Goal: Task Accomplishment & Management: Use online tool/utility

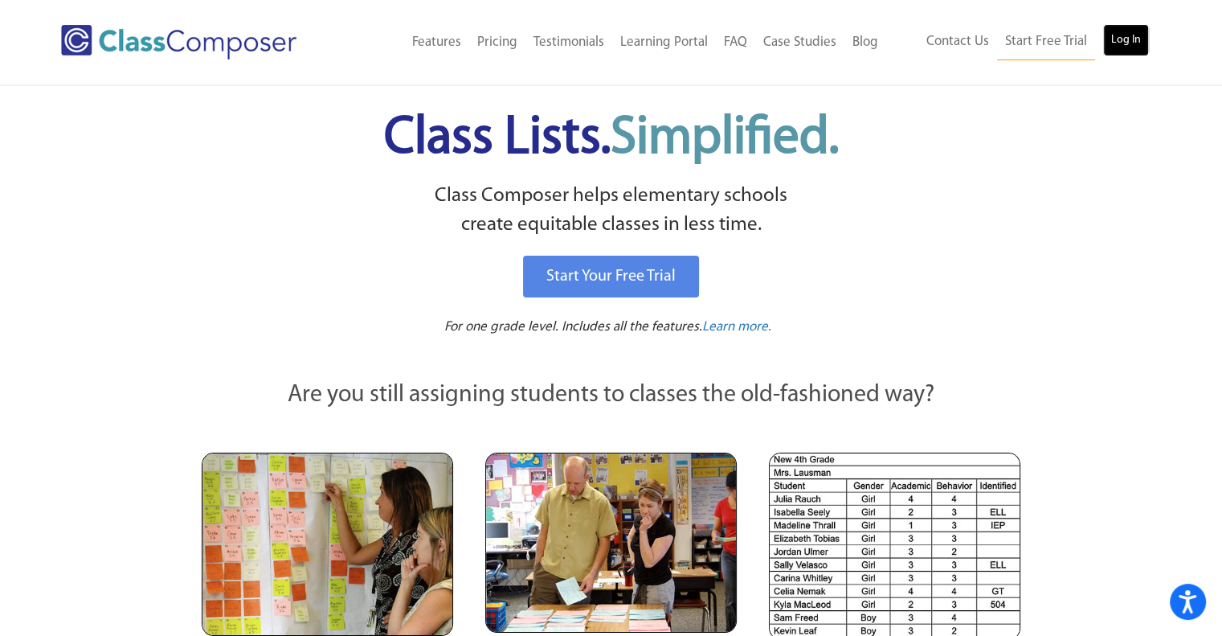
click at [1130, 37] on link "Log In" at bounding box center [1126, 40] width 46 height 32
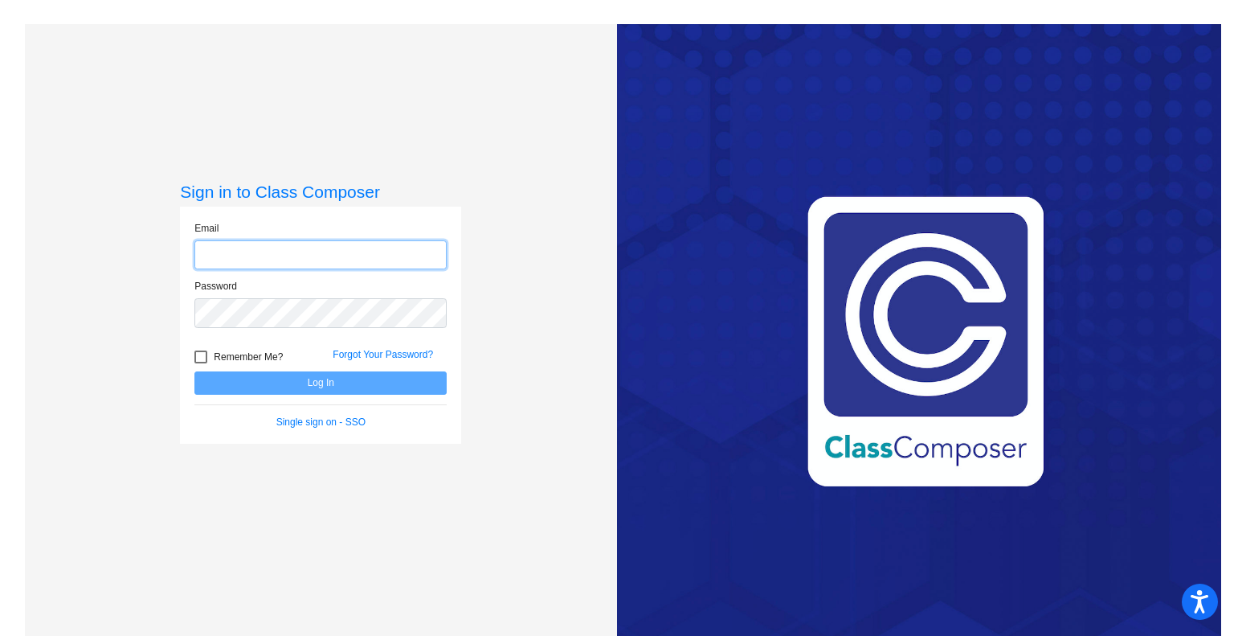
type input "[EMAIL_ADDRESS][DOMAIN_NAME]"
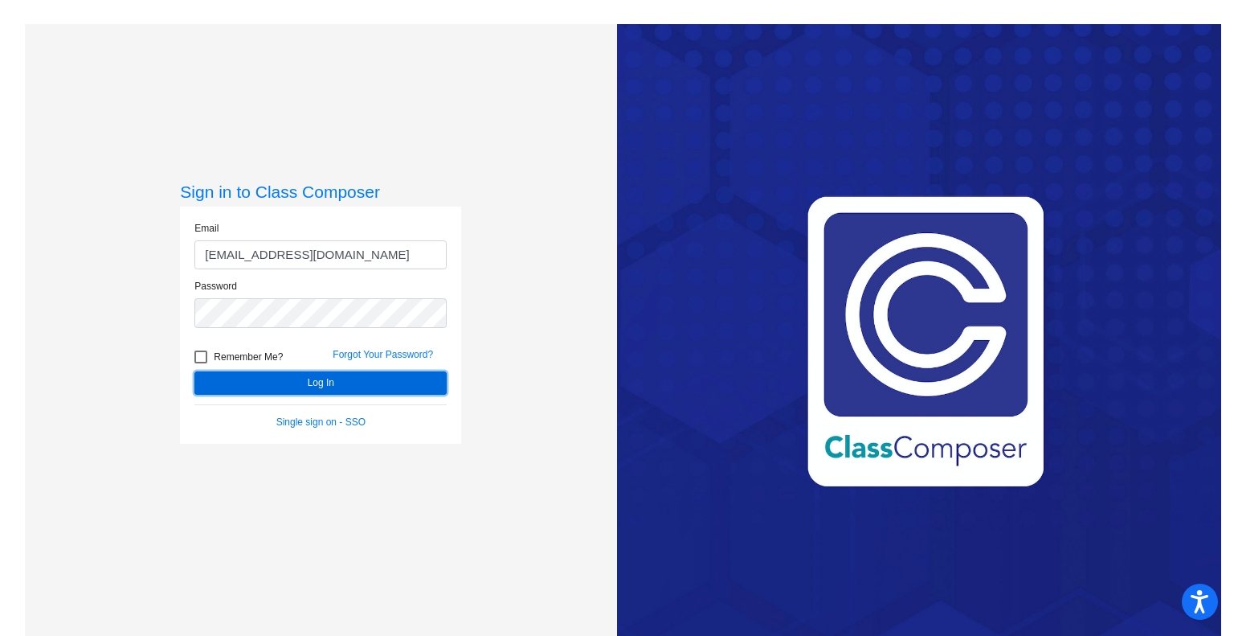
click at [331, 393] on button "Log In" at bounding box center [320, 382] width 252 height 23
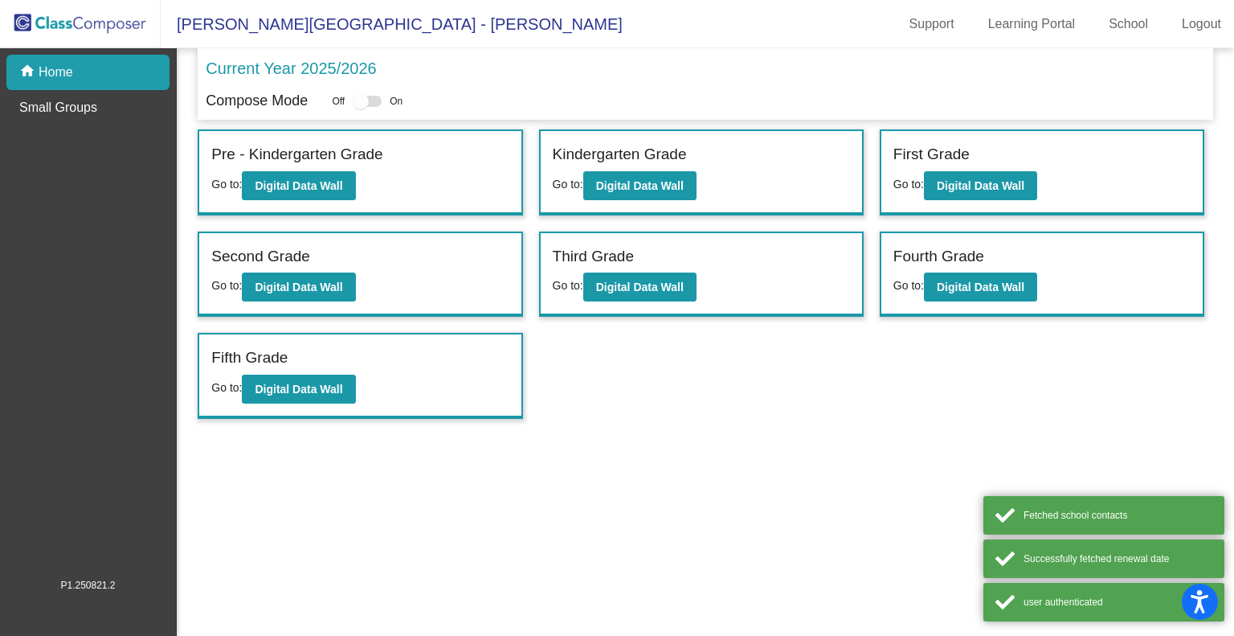
click at [592, 381] on div "Incoming (New students moving into lowest grade) Go to: Incoming Dashboard Pre …" at bounding box center [705, 273] width 1015 height 289
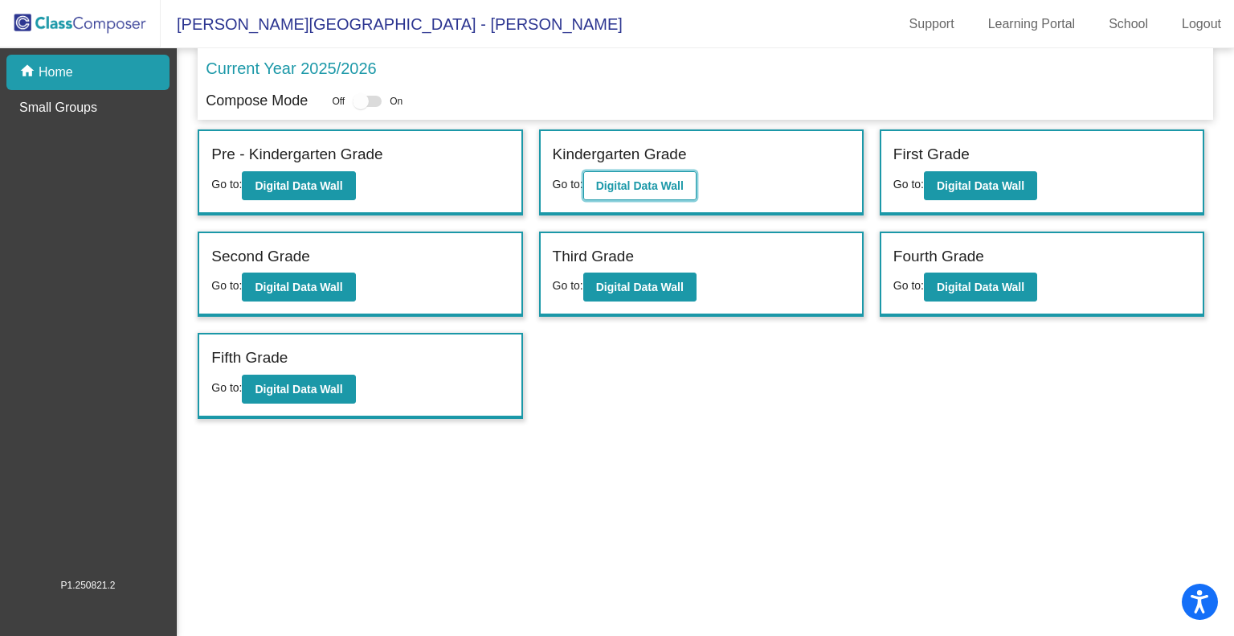
click at [617, 184] on b "Digital Data Wall" at bounding box center [640, 185] width 88 height 13
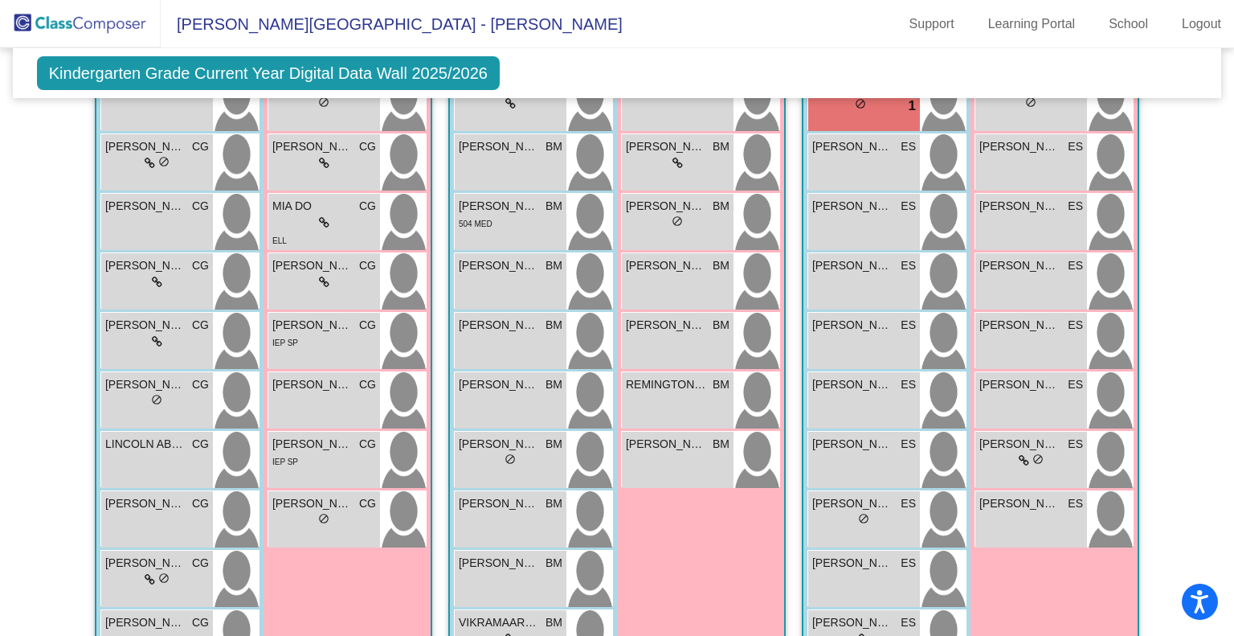
scroll to position [430, 0]
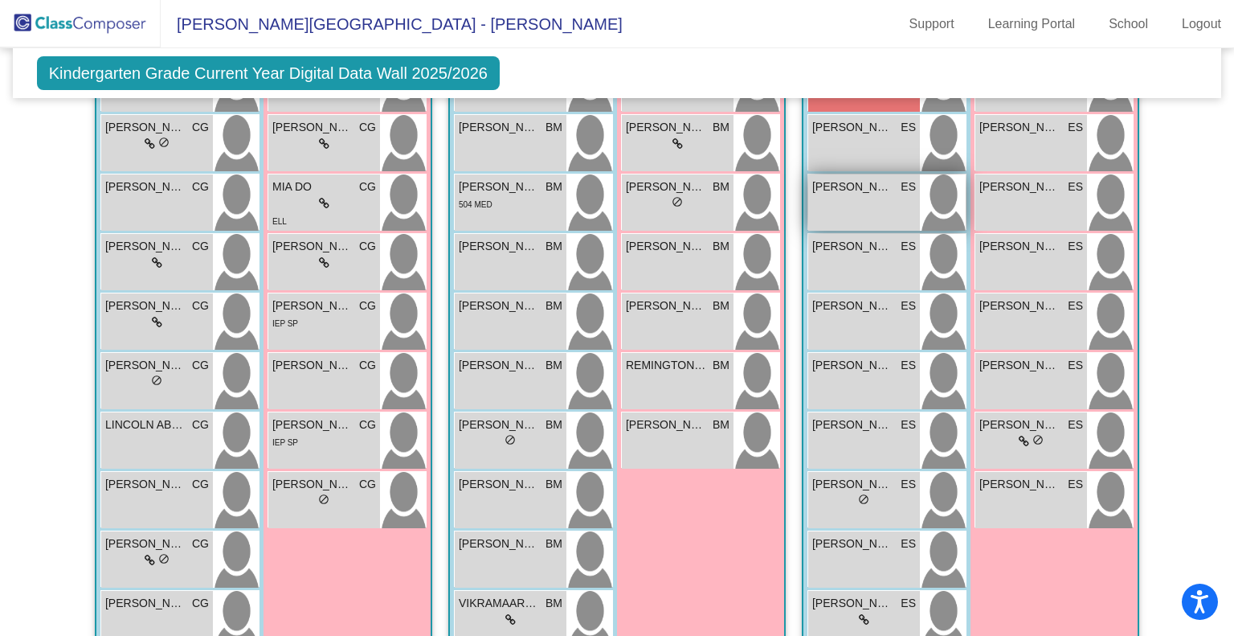
click at [874, 199] on div "CALEB MURRAY ES lock do_not_disturb_alt" at bounding box center [865, 202] width 112 height 56
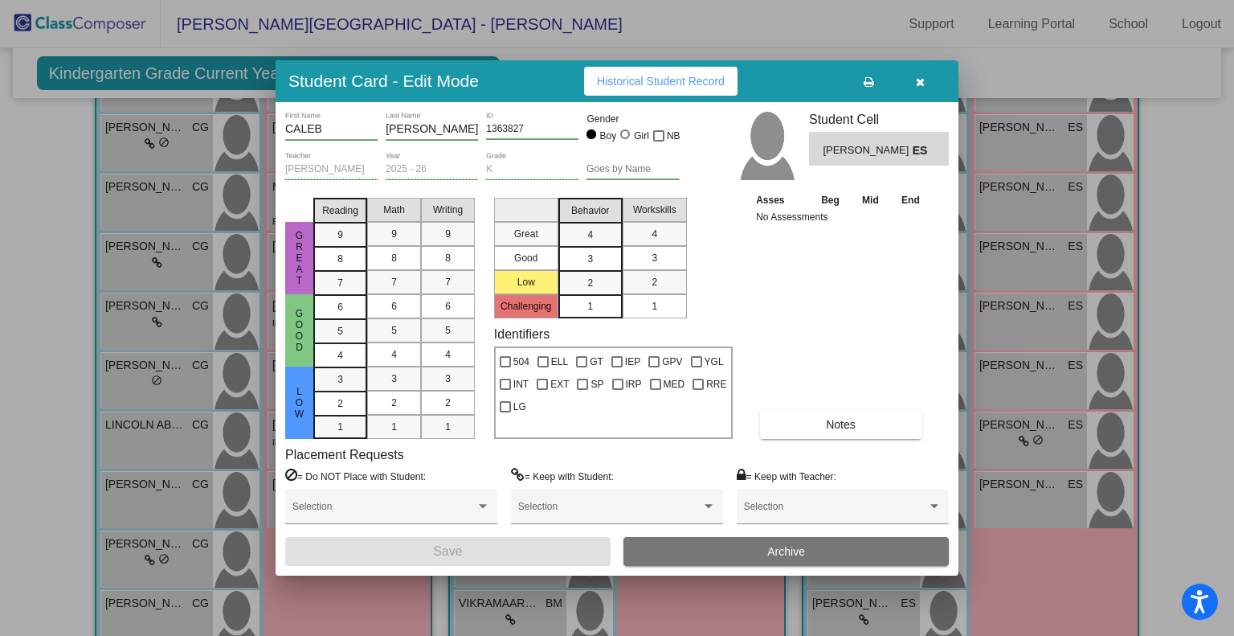
click at [502, 452] on div "Placement Requests = Do NOT Place with Student: Selection = Keep with Student: …" at bounding box center [617, 492] width 664 height 90
click at [916, 82] on icon "button" at bounding box center [920, 81] width 9 height 11
